Goal: Communication & Community: Answer question/provide support

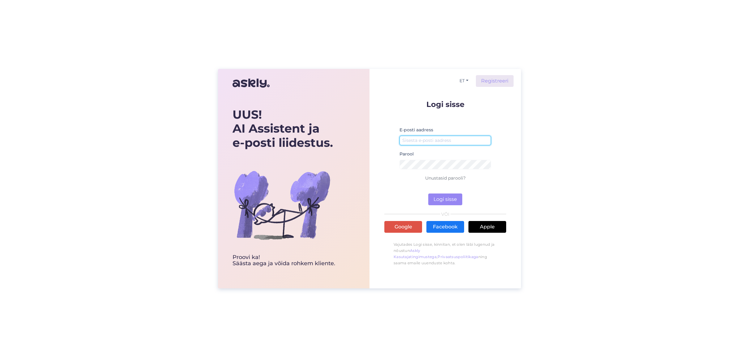
click at [439, 137] on input "email" at bounding box center [444, 141] width 91 height 10
type input "[EMAIL_ADDRESS][PERSON_NAME][DOMAIN_NAME]"
click at [428, 193] on button "Logi sisse" at bounding box center [445, 199] width 34 height 12
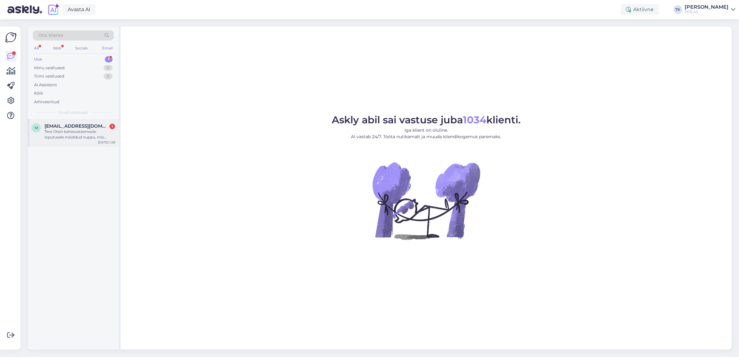
click at [79, 134] on div "Tere Otsin kahesüsteemsele loputusele mõeldud nuppu, mis sobiks Geberit Sigma r…" at bounding box center [79, 134] width 70 height 11
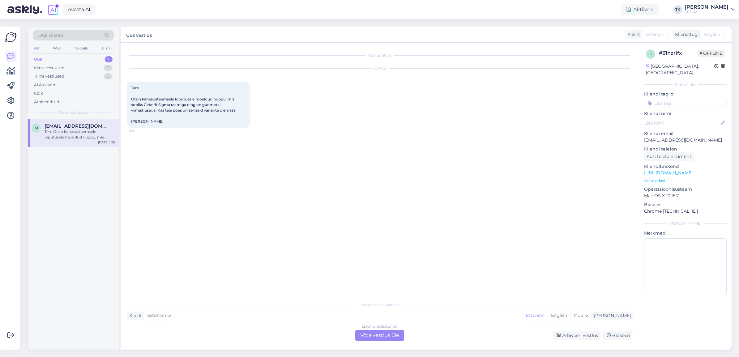
click at [376, 335] on div "Estonian to Estonian Võta vestlus üle" at bounding box center [379, 335] width 49 height 11
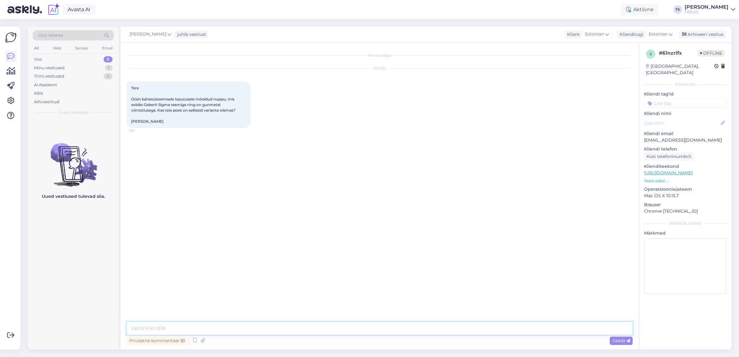
click at [215, 326] on textarea at bounding box center [380, 328] width 506 height 13
click at [291, 326] on textarea "Tere, Maris!" at bounding box center [380, 328] width 506 height 13
paste textarea "[URL][DOMAIN_NAME]"
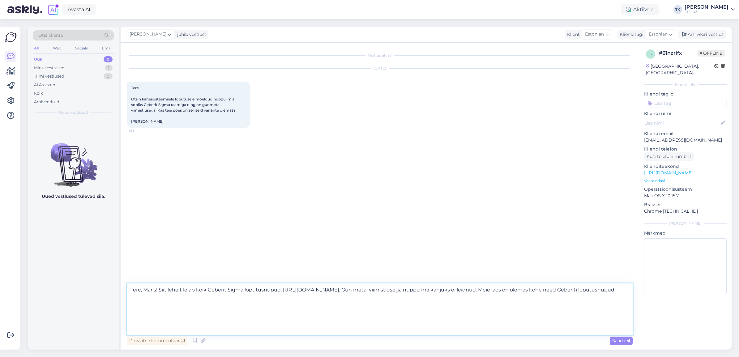
click at [386, 328] on textarea "Tere, Maris! Siit lehelt leiab kõik Geberit Sigma loputusnupud: [URL][DOMAIN_NA…" at bounding box center [380, 308] width 506 height 51
paste textarea "[URL][DOMAIN_NAME]"
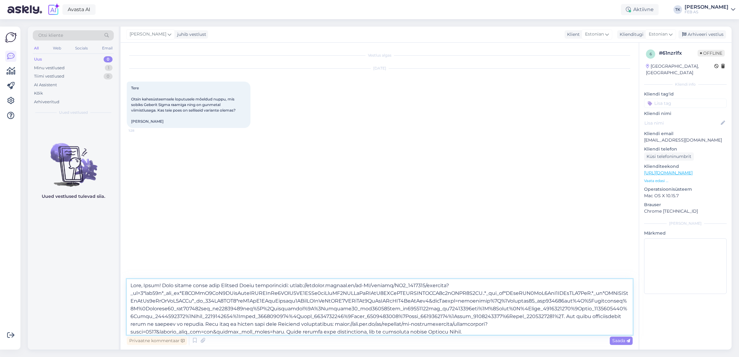
type textarea "Lore, Ipsum! Dolo sitame conse adip Elitsed Doeiu temporincidi: utlab://etdolor…"
click at [508, 329] on textarea at bounding box center [380, 307] width 506 height 56
